Goal: Communication & Community: Connect with others

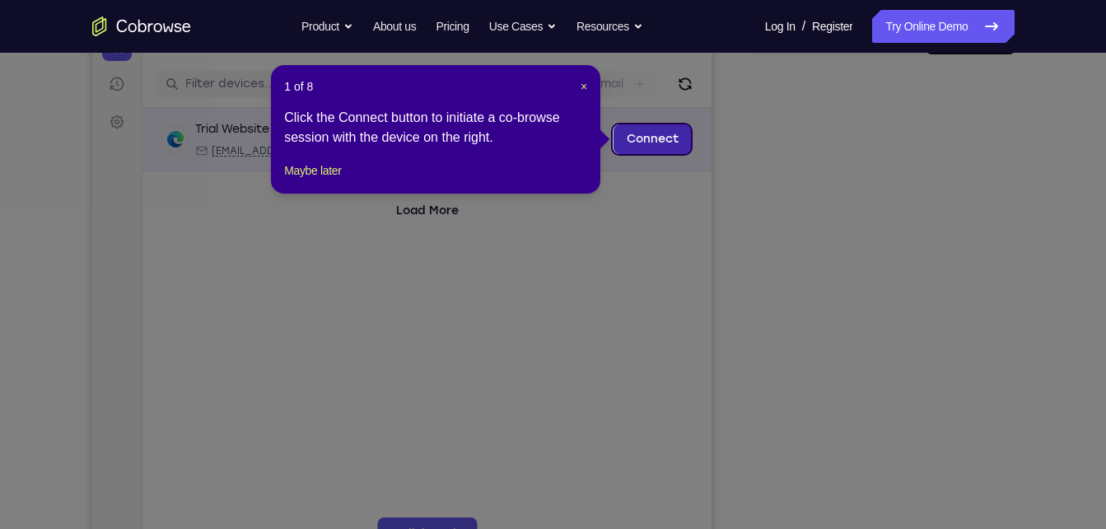
click at [665, 147] on link "Connect" at bounding box center [652, 139] width 78 height 30
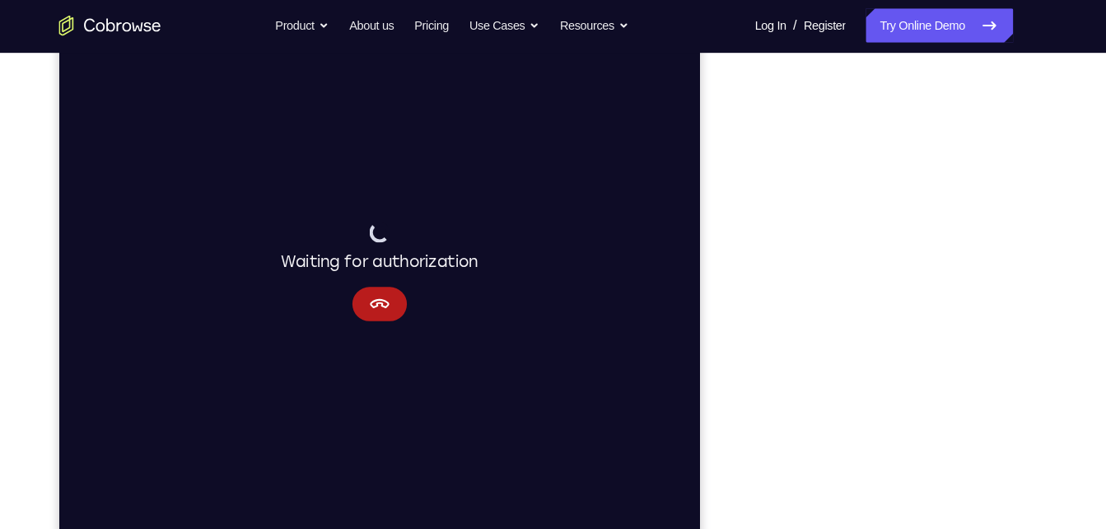
scroll to position [210, 0]
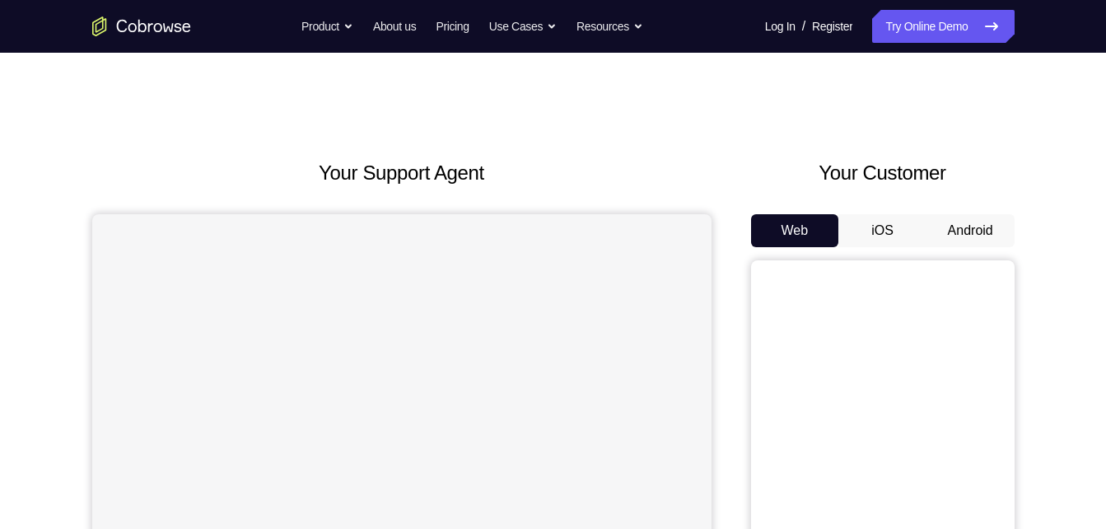
click at [973, 243] on button "Android" at bounding box center [971, 230] width 88 height 33
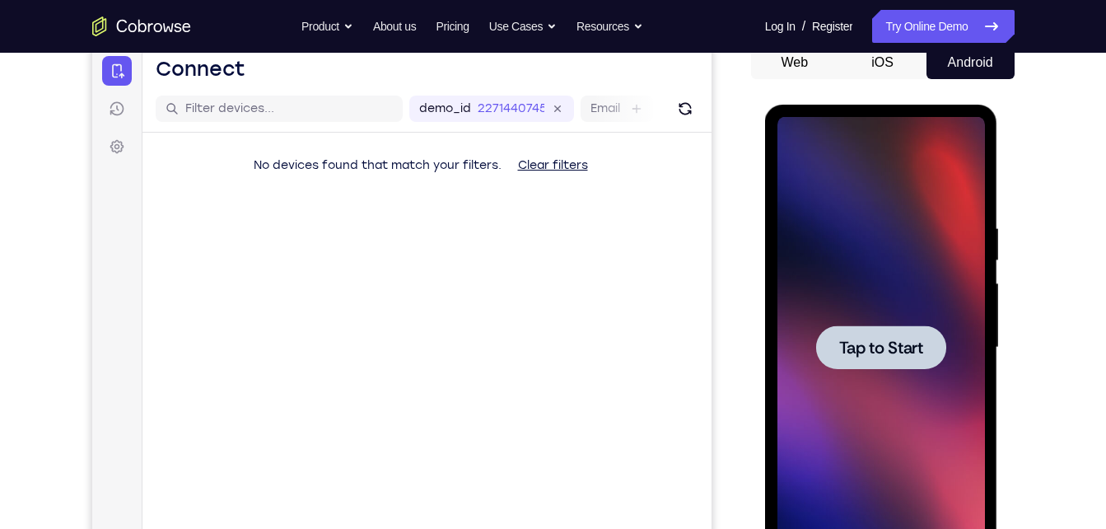
scroll to position [169, 0]
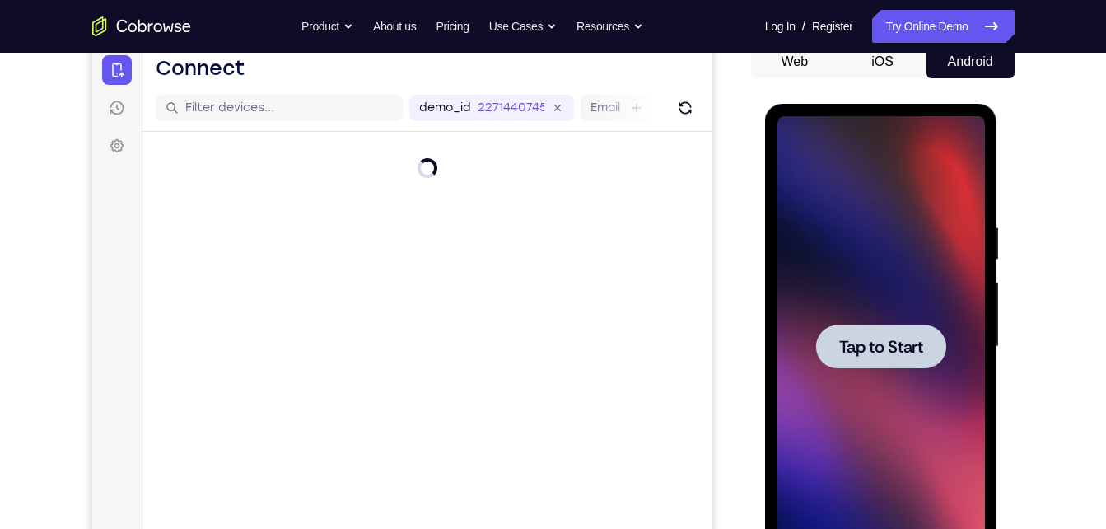
click at [857, 352] on span "Tap to Start" at bounding box center [882, 347] width 84 height 16
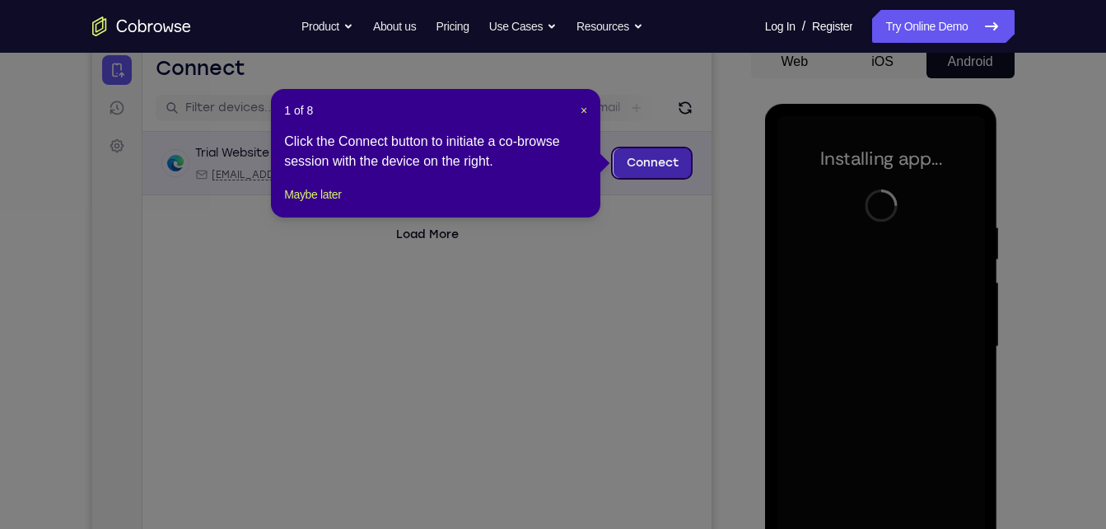
click at [643, 155] on link "Connect" at bounding box center [652, 163] width 78 height 30
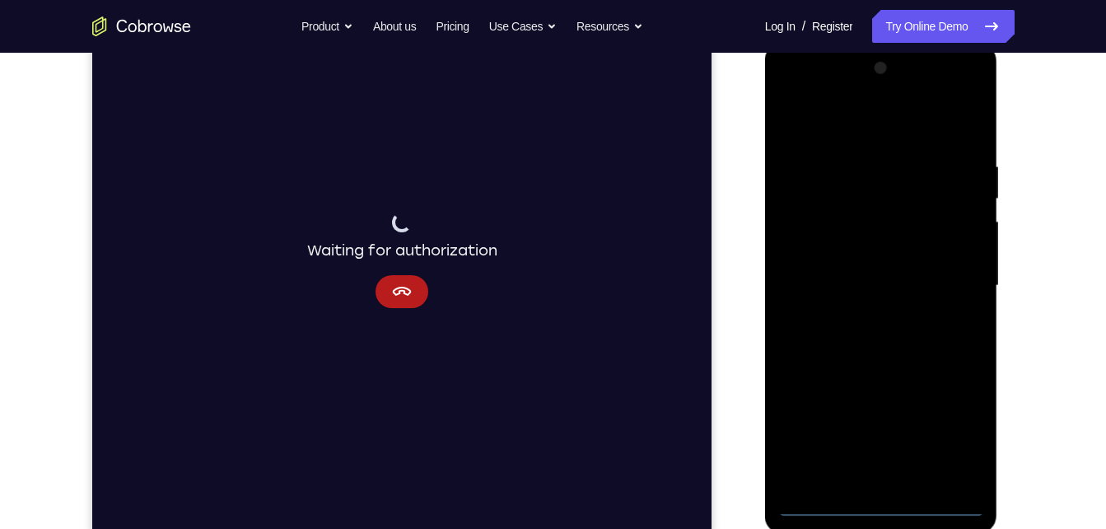
scroll to position [231, 0]
click at [886, 507] on div at bounding box center [882, 284] width 208 height 461
click at [955, 441] on div at bounding box center [882, 284] width 208 height 461
click at [811, 127] on div at bounding box center [882, 284] width 208 height 461
click at [865, 197] on div at bounding box center [882, 284] width 208 height 461
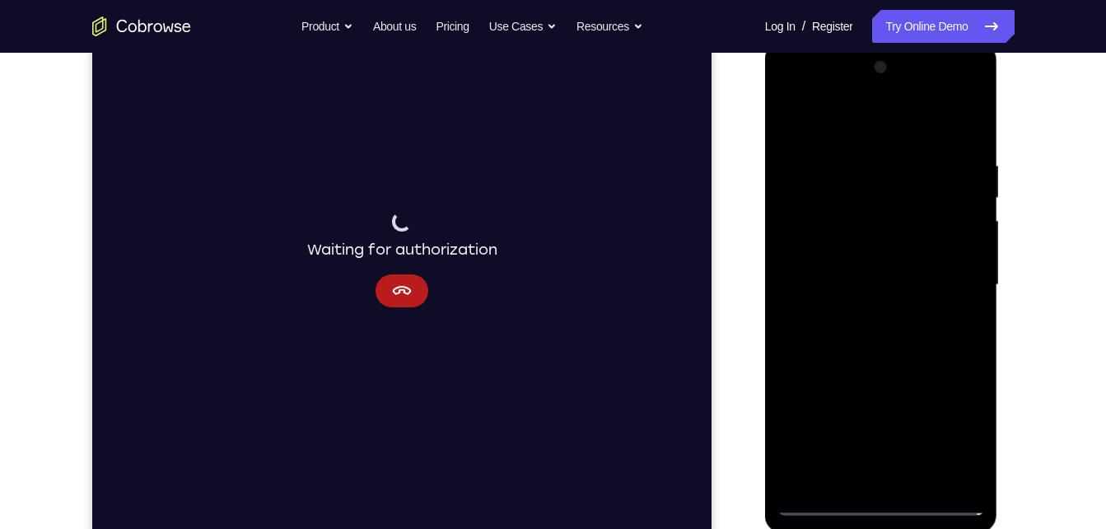
click at [794, 217] on div at bounding box center [882, 284] width 208 height 461
click at [910, 390] on div at bounding box center [882, 284] width 208 height 461
click at [875, 326] on div at bounding box center [882, 284] width 208 height 461
click at [796, 120] on div at bounding box center [882, 284] width 208 height 461
click at [854, 199] on div at bounding box center [882, 284] width 208 height 461
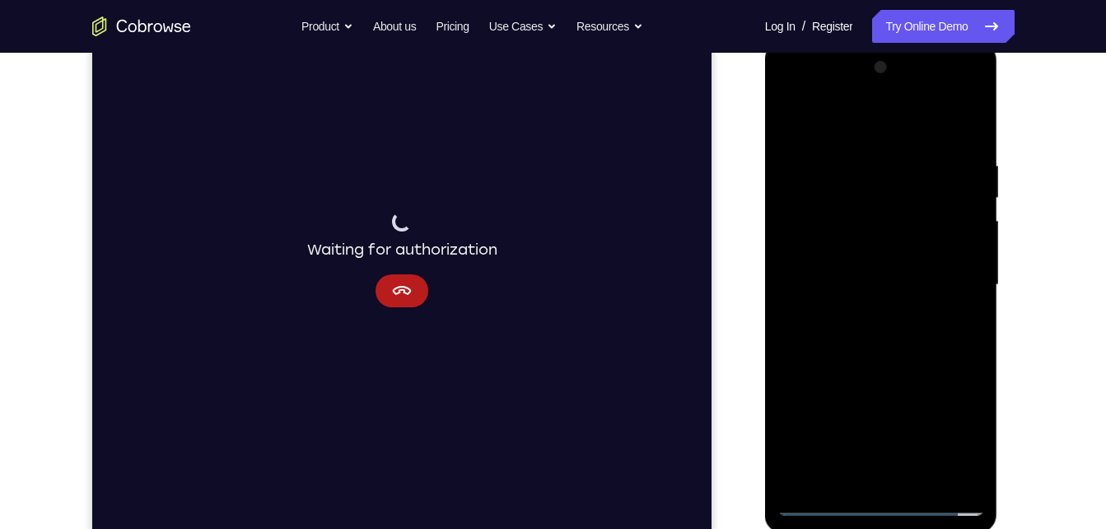
drag, startPoint x: 941, startPoint y: 355, endPoint x: 824, endPoint y: 359, distance: 117.1
click at [824, 359] on div at bounding box center [882, 284] width 208 height 461
click at [975, 354] on div at bounding box center [882, 284] width 208 height 461
click at [983, 360] on div at bounding box center [882, 284] width 208 height 461
drag, startPoint x: 913, startPoint y: 417, endPoint x: 941, endPoint y: 205, distance: 213.6
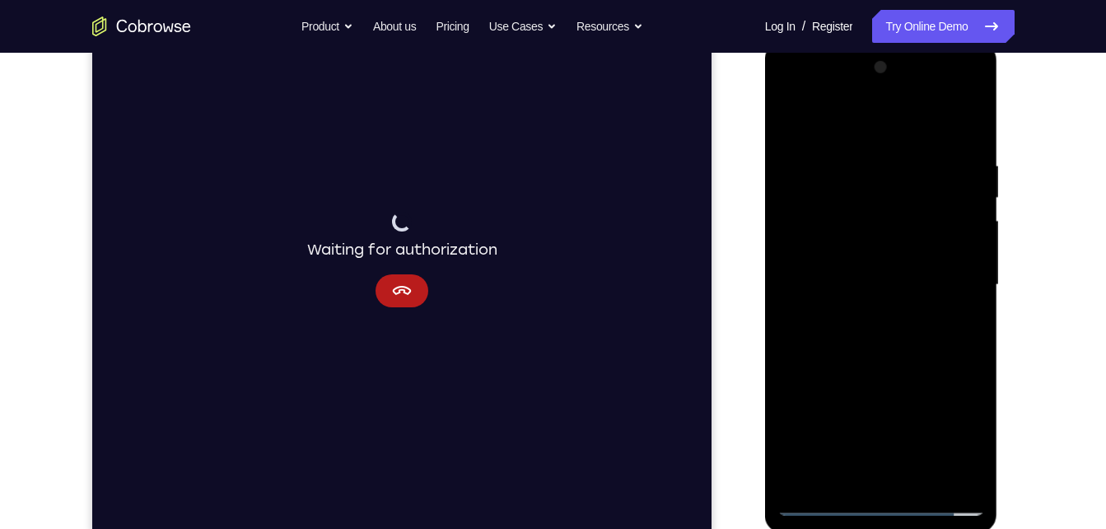
click at [941, 205] on div at bounding box center [882, 284] width 208 height 461
drag, startPoint x: 897, startPoint y: 383, endPoint x: 933, endPoint y: 196, distance: 190.3
click at [933, 196] on div at bounding box center [882, 284] width 208 height 461
click at [944, 371] on div at bounding box center [882, 284] width 208 height 461
click at [858, 341] on div at bounding box center [882, 284] width 208 height 461
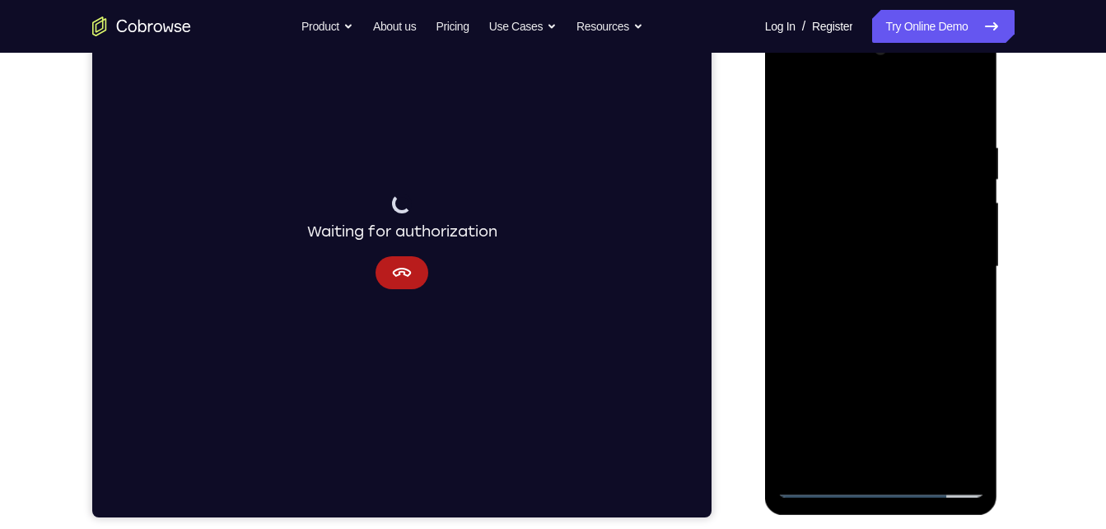
scroll to position [244, 0]
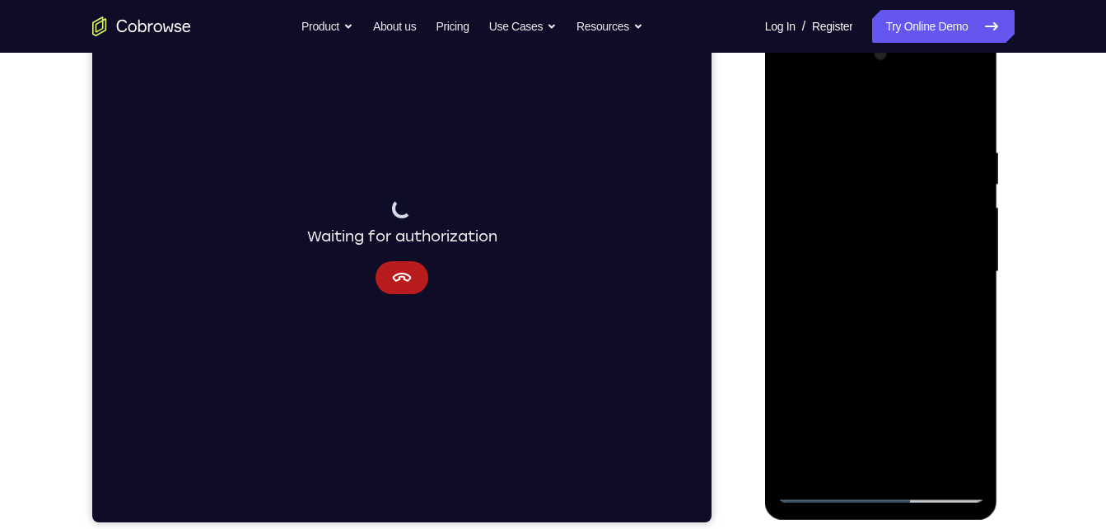
click at [893, 353] on div at bounding box center [882, 271] width 208 height 461
click at [829, 431] on div at bounding box center [882, 271] width 208 height 461
click at [902, 375] on div at bounding box center [882, 271] width 208 height 461
click at [844, 431] on div at bounding box center [882, 271] width 208 height 461
click at [857, 433] on div at bounding box center [882, 271] width 208 height 461
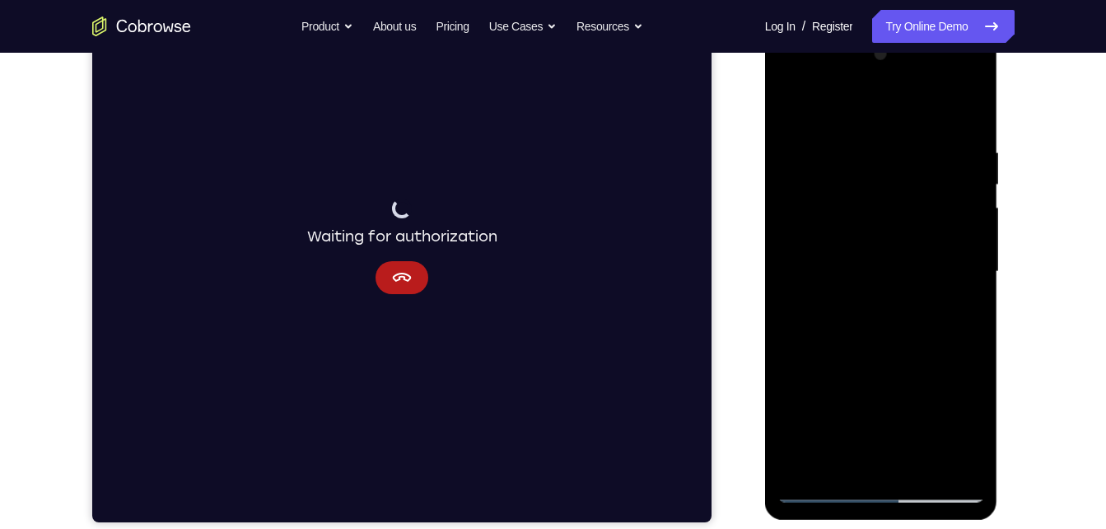
click at [857, 433] on div at bounding box center [882, 271] width 208 height 461
click at [873, 437] on div at bounding box center [882, 271] width 208 height 461
click at [884, 437] on div at bounding box center [882, 271] width 208 height 461
click at [887, 433] on div at bounding box center [882, 271] width 208 height 461
click at [891, 432] on div at bounding box center [882, 271] width 208 height 461
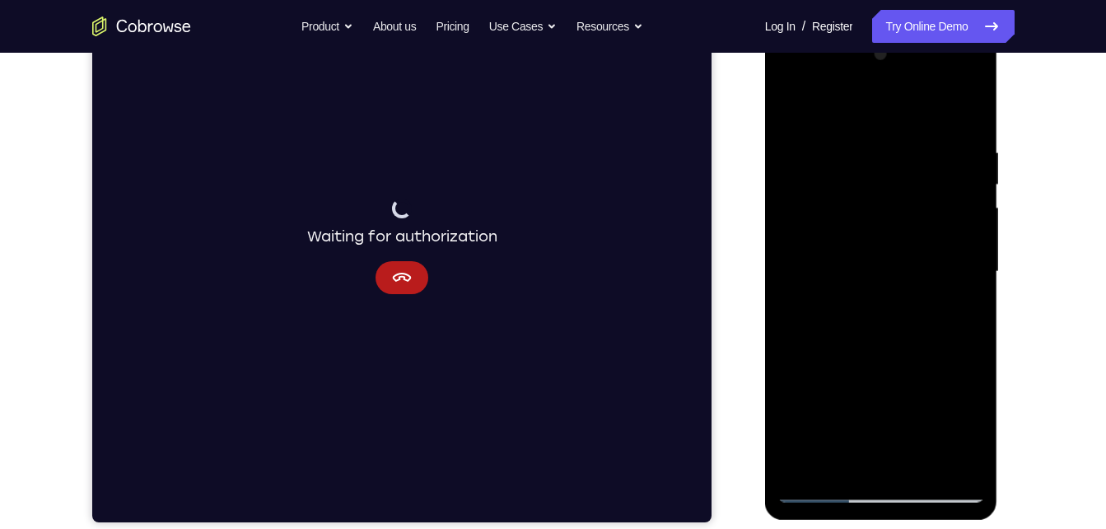
click at [874, 370] on div at bounding box center [882, 271] width 208 height 461
click at [936, 433] on div at bounding box center [882, 271] width 208 height 461
click at [933, 395] on div at bounding box center [882, 271] width 208 height 461
click at [955, 432] on div at bounding box center [882, 271] width 208 height 461
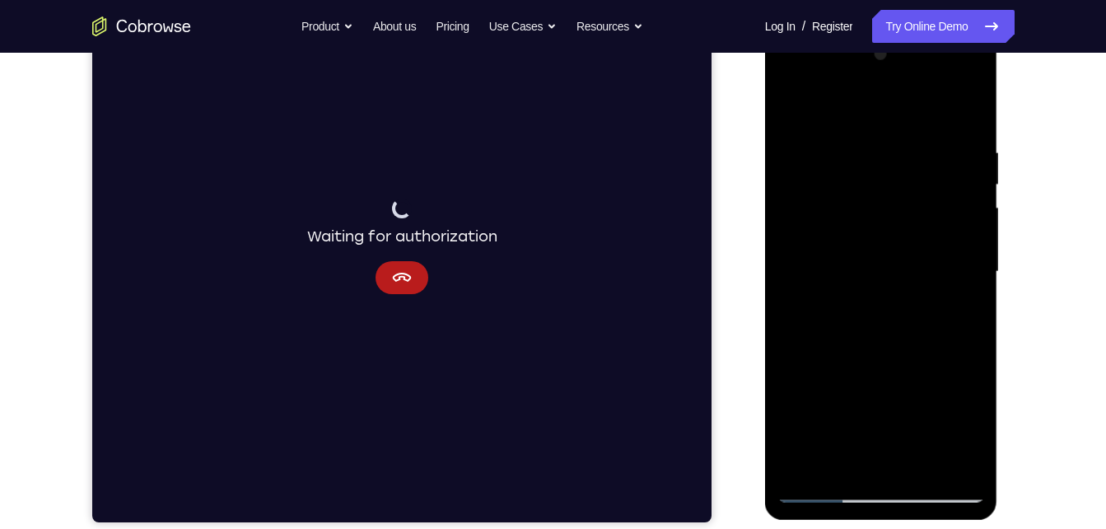
click at [879, 334] on div at bounding box center [882, 271] width 208 height 461
click at [910, 344] on div at bounding box center [882, 271] width 208 height 461
click at [966, 433] on div at bounding box center [882, 271] width 208 height 461
click at [960, 386] on div at bounding box center [882, 271] width 208 height 461
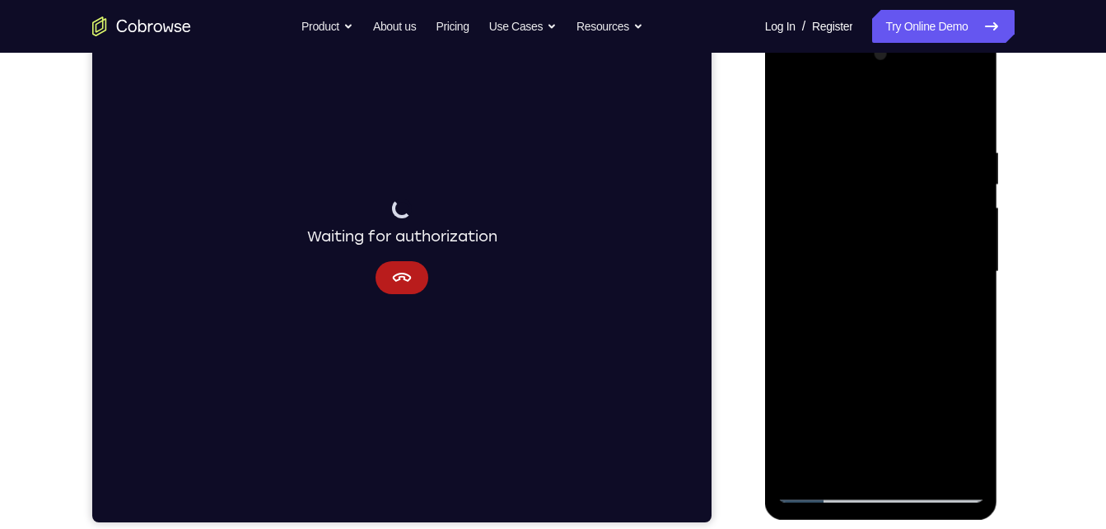
click at [839, 354] on div at bounding box center [882, 271] width 208 height 461
click at [800, 431] on div at bounding box center [882, 271] width 208 height 461
drag, startPoint x: 800, startPoint y: 431, endPoint x: 810, endPoint y: 433, distance: 10.0
click at [810, 433] on div at bounding box center [882, 271] width 208 height 461
click at [840, 349] on div at bounding box center [882, 271] width 208 height 461
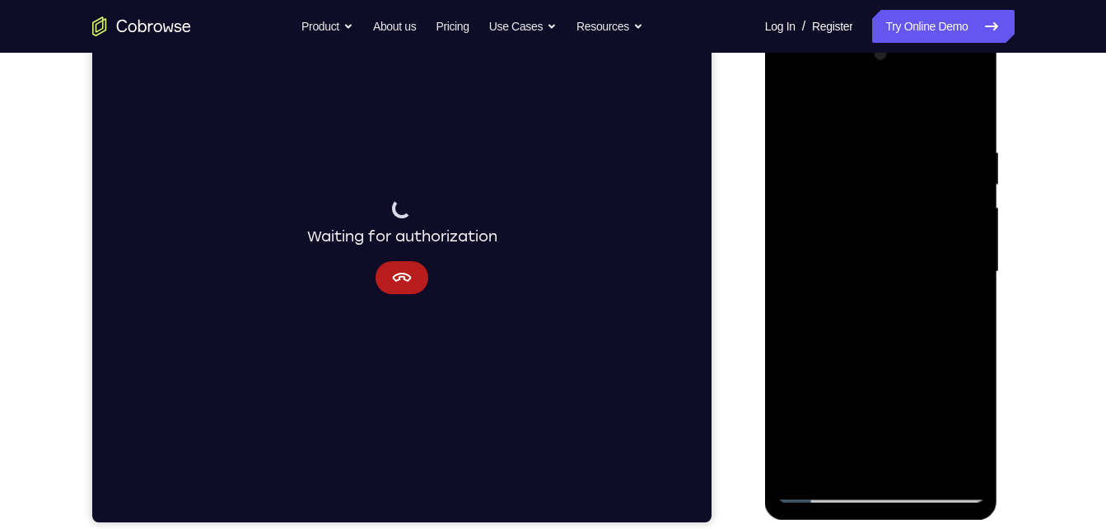
click at [838, 361] on div at bounding box center [882, 271] width 208 height 461
click at [858, 380] on div at bounding box center [882, 271] width 208 height 461
click at [823, 432] on div at bounding box center [882, 271] width 208 height 461
click at [838, 431] on div at bounding box center [882, 271] width 208 height 461
click at [1031, 380] on div "Your Support Agent Your Customer Web iOS Android Next Steps We’d be happy to gi…" at bounding box center [553, 352] width 1055 height 1087
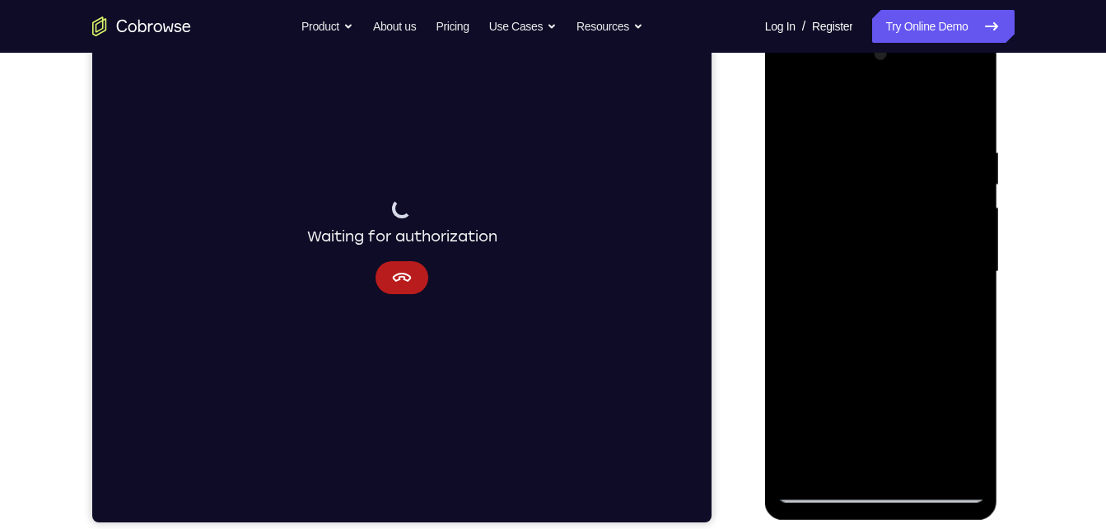
click at [946, 402] on div at bounding box center [882, 271] width 208 height 461
click at [836, 431] on div at bounding box center [882, 271] width 208 height 461
click at [856, 412] on div at bounding box center [882, 271] width 208 height 461
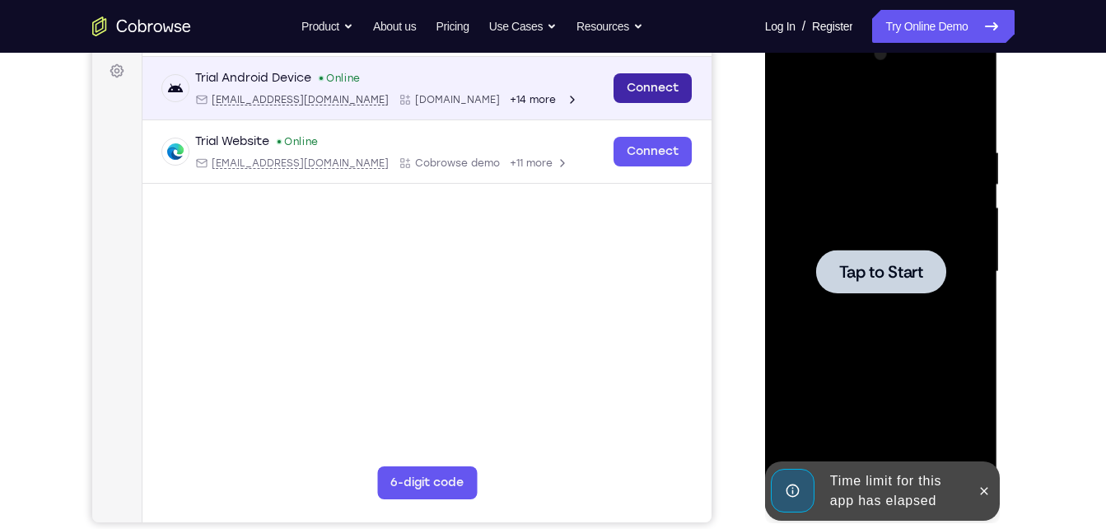
click at [654, 96] on link "Connect" at bounding box center [652, 88] width 78 height 30
